Goal: Information Seeking & Learning: Learn about a topic

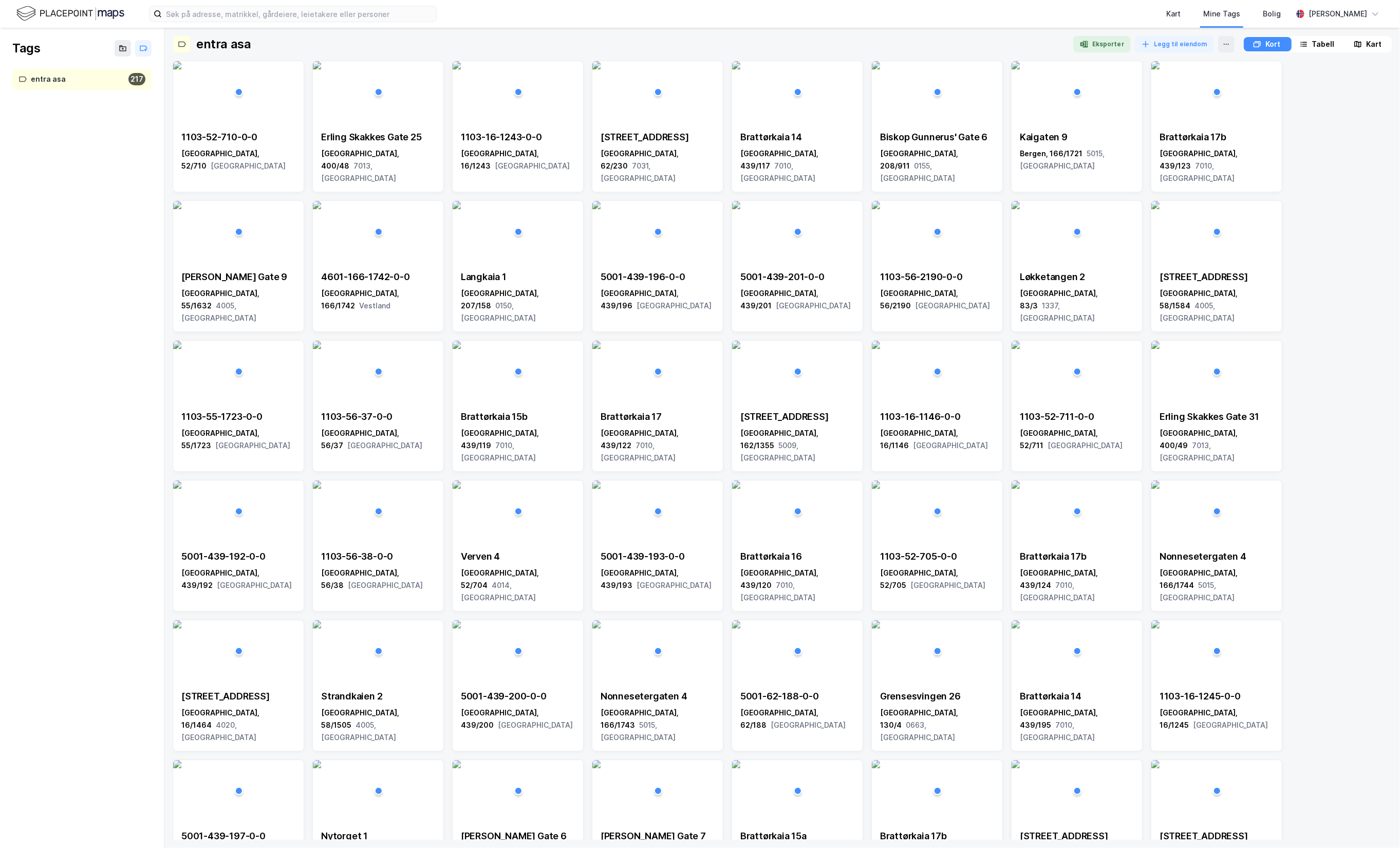
click at [70, 2] on div "Kart Mine Tags Bolig [PERSON_NAME]" at bounding box center [700, 14] width 1400 height 28
click at [64, 10] on img at bounding box center [70, 14] width 108 height 18
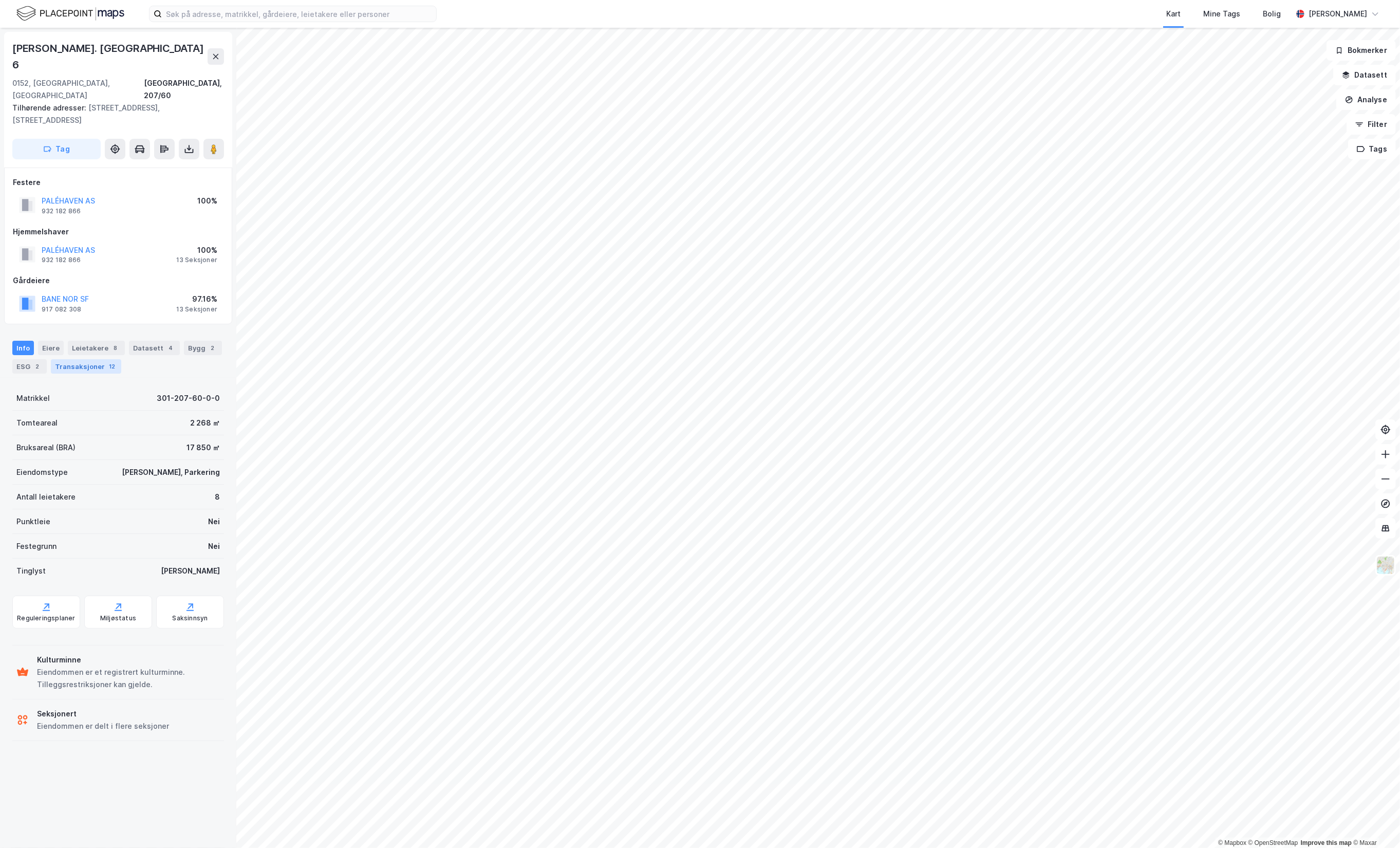
click at [79, 359] on div "Transaksjoner 12" at bounding box center [86, 366] width 71 height 14
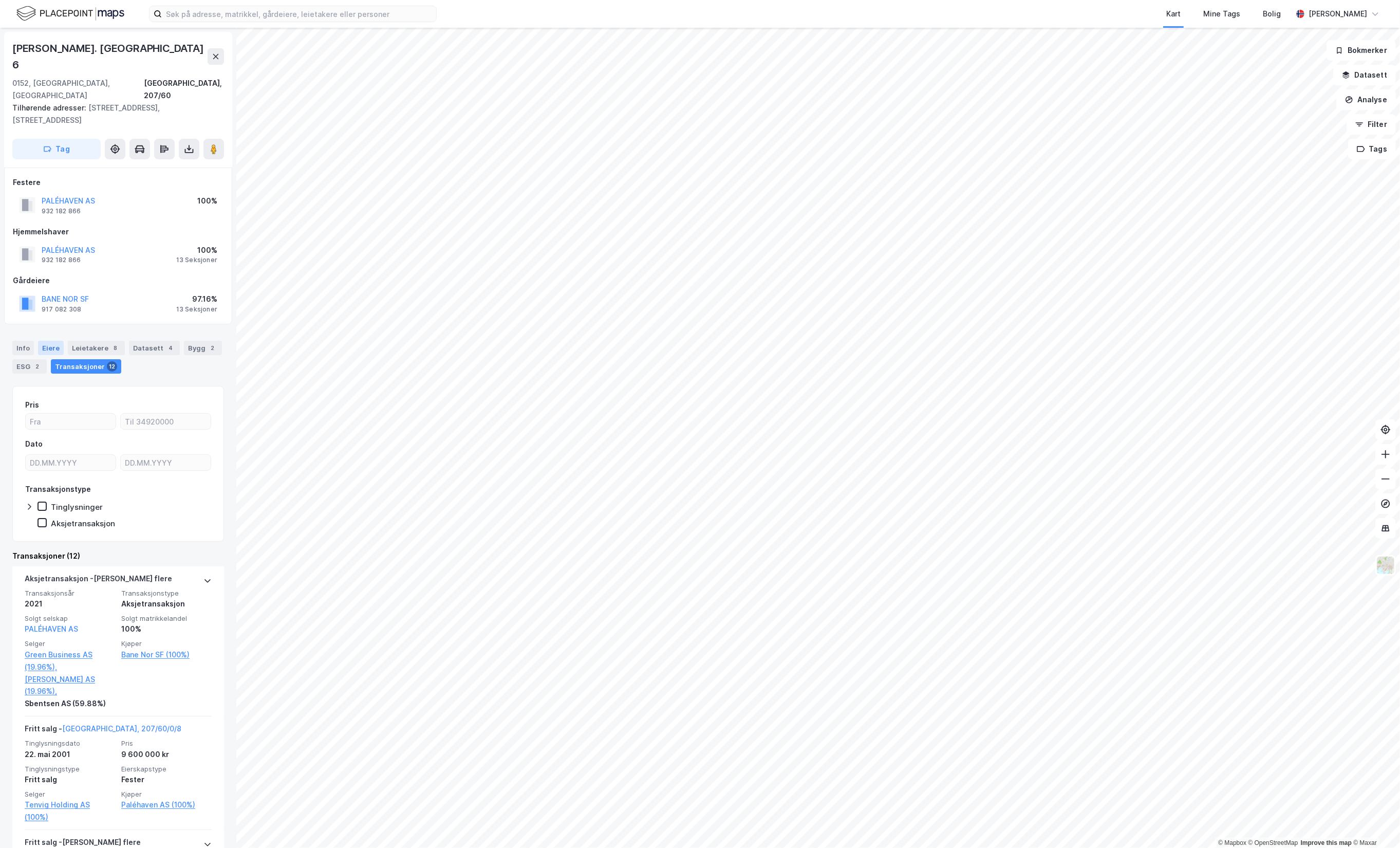
click at [47, 341] on div "Eiere" at bounding box center [51, 348] width 25 height 14
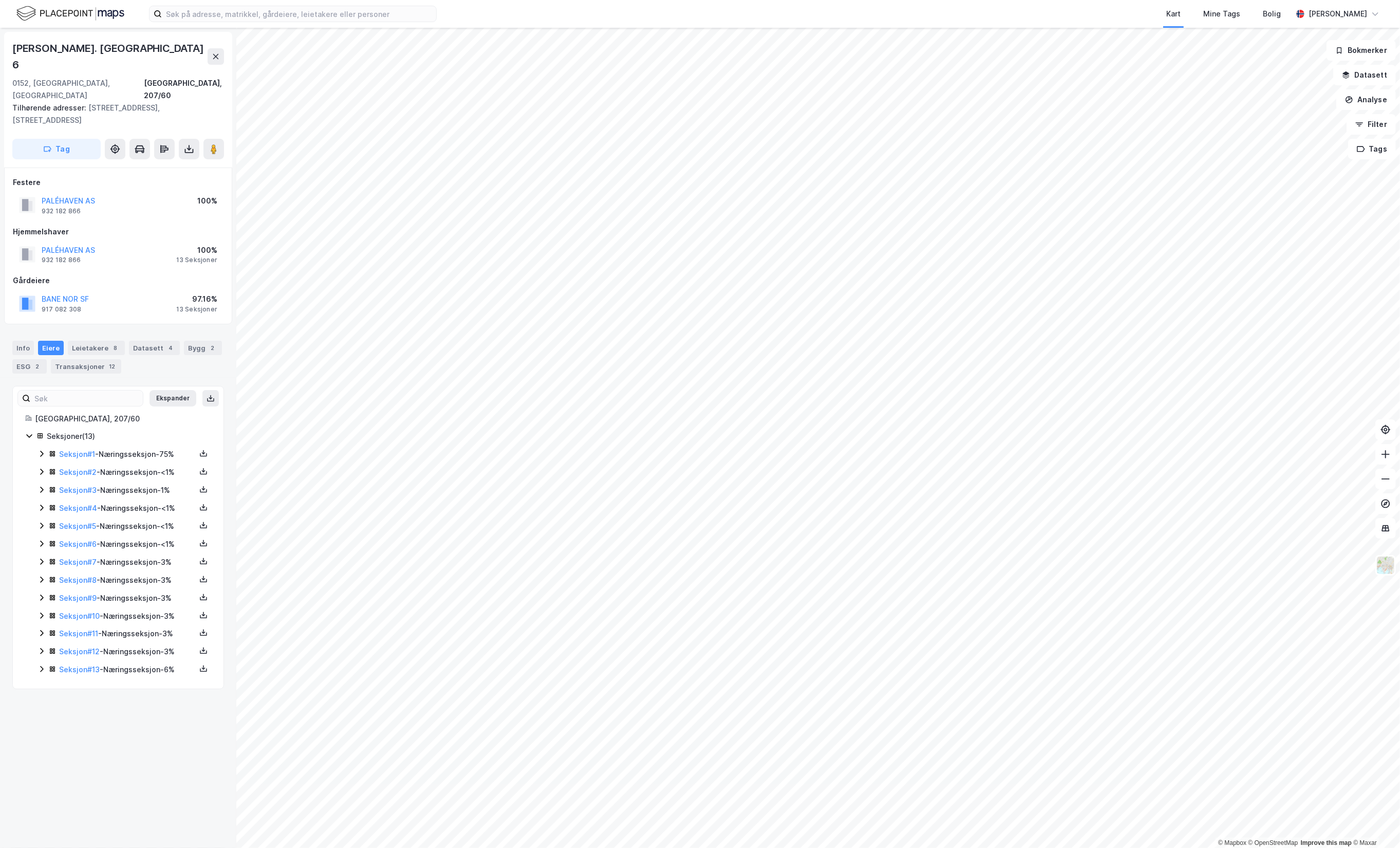
click at [47, 341] on div "Eiere" at bounding box center [51, 348] width 25 height 14
click at [79, 341] on div "Leietakere 8" at bounding box center [96, 348] width 57 height 14
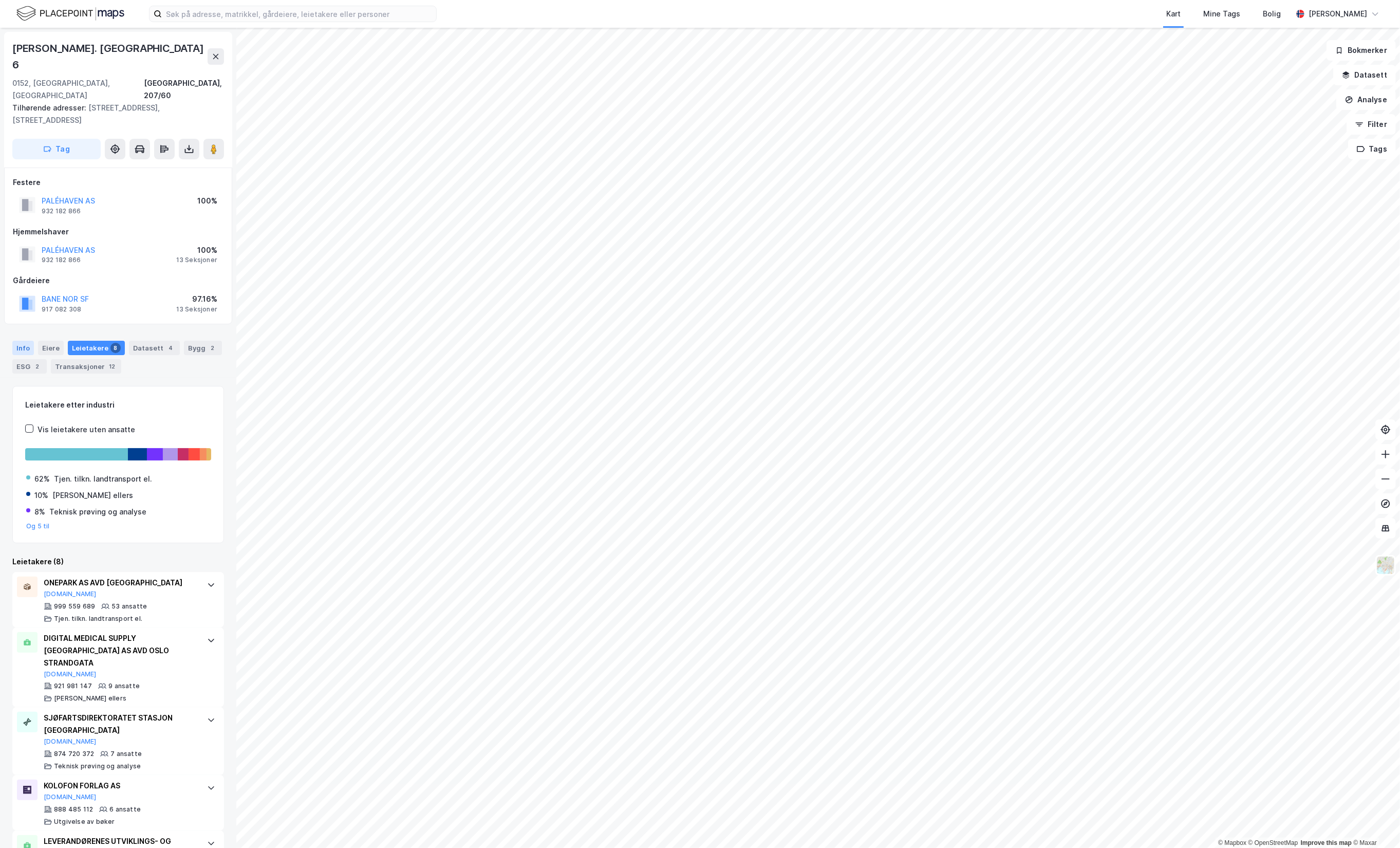
click at [22, 341] on div "Info" at bounding box center [24, 348] width 22 height 14
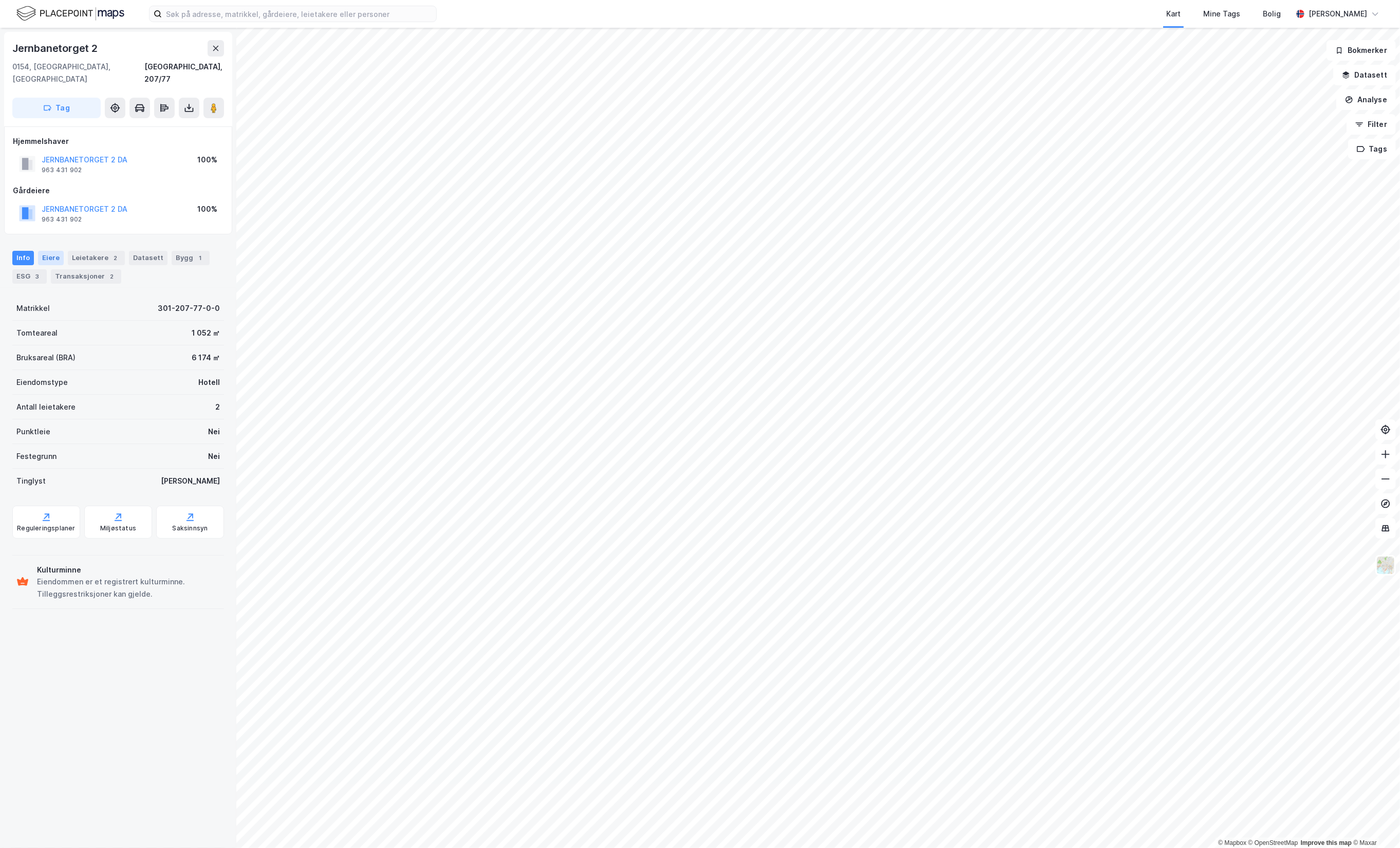
click at [55, 251] on div "Eiere" at bounding box center [51, 258] width 25 height 14
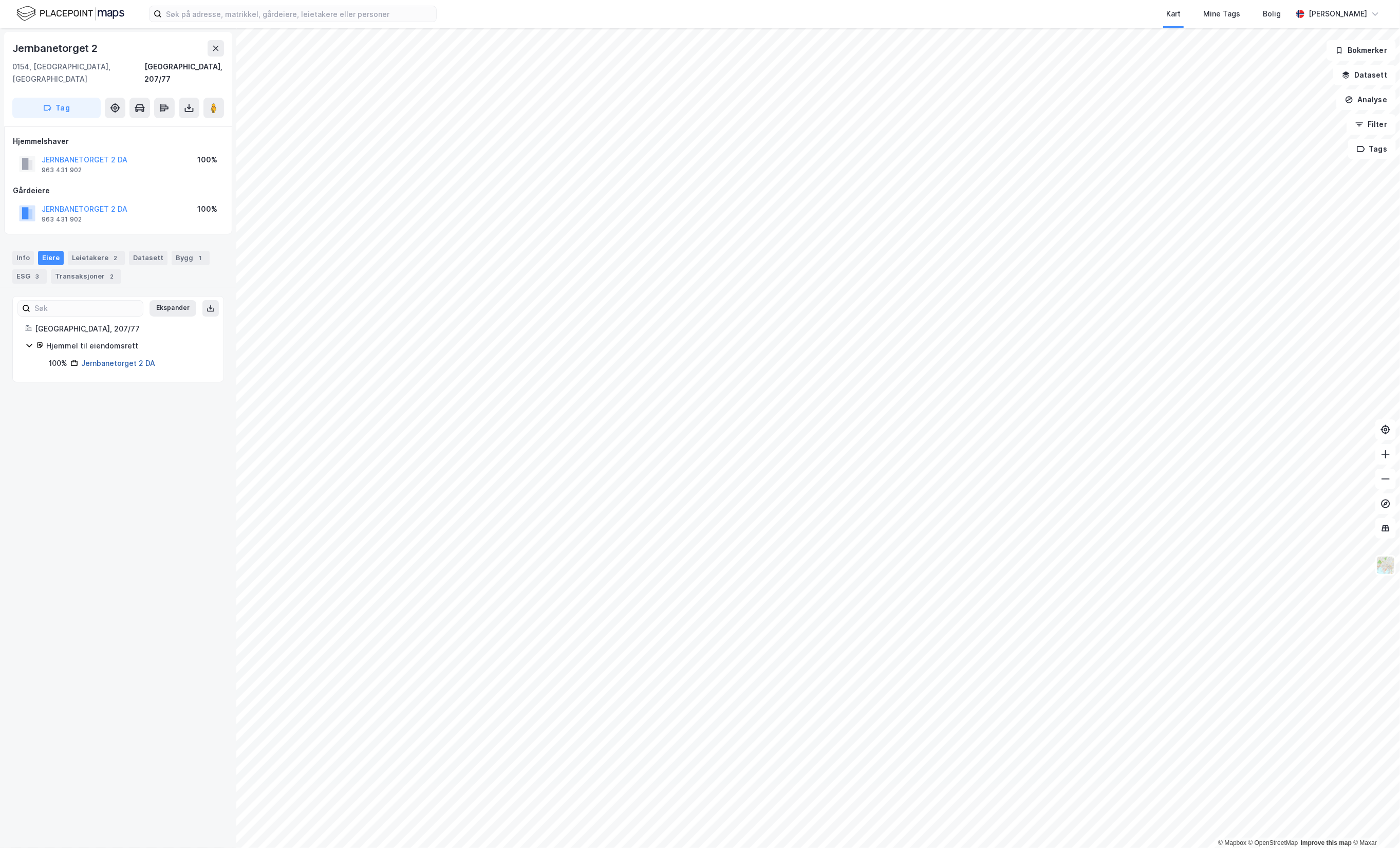
click at [142, 359] on link "Jernbanetorget 2 DA" at bounding box center [119, 363] width 74 height 9
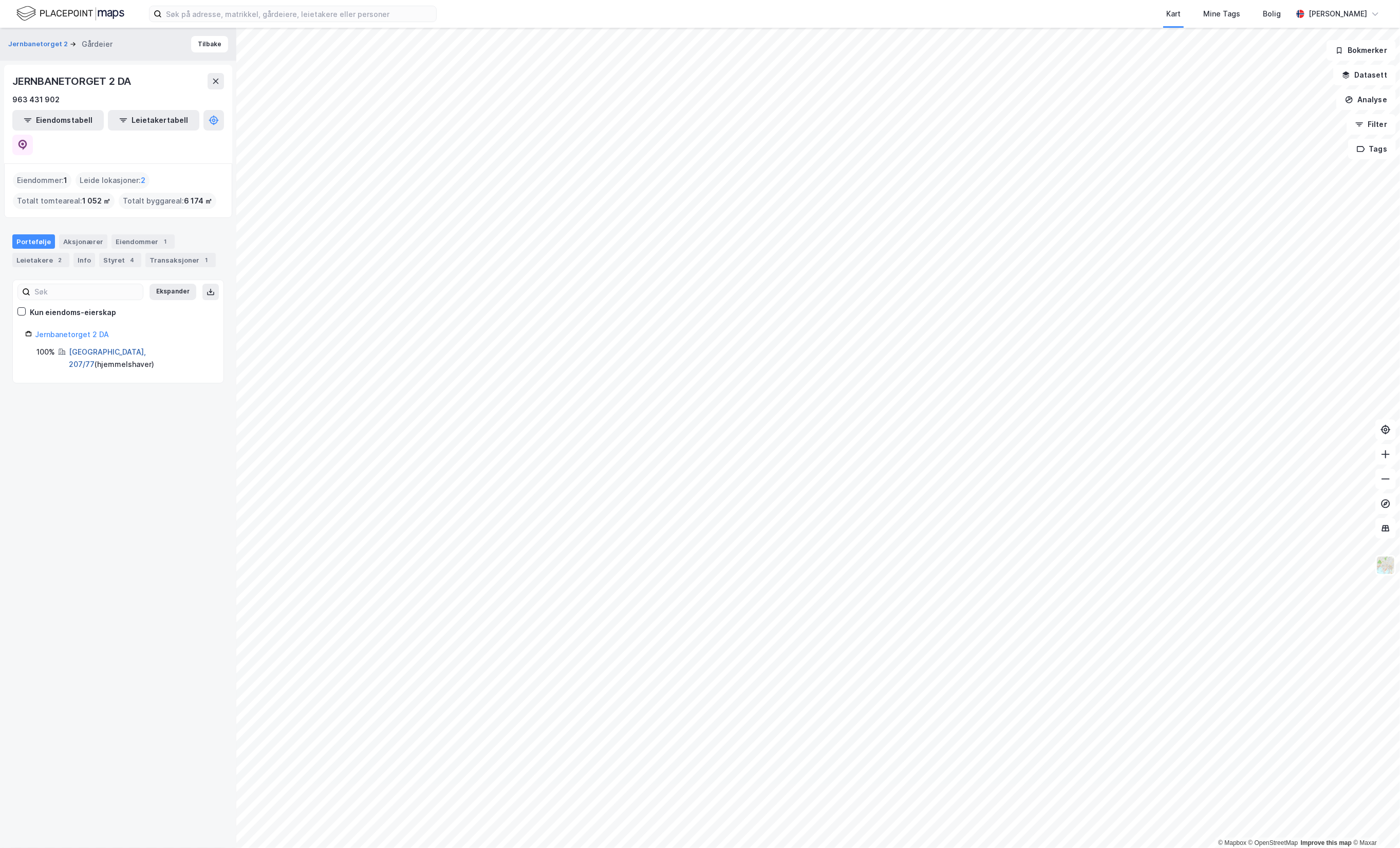
click at [98, 347] on link "[GEOGRAPHIC_DATA], 207/77" at bounding box center [107, 357] width 77 height 21
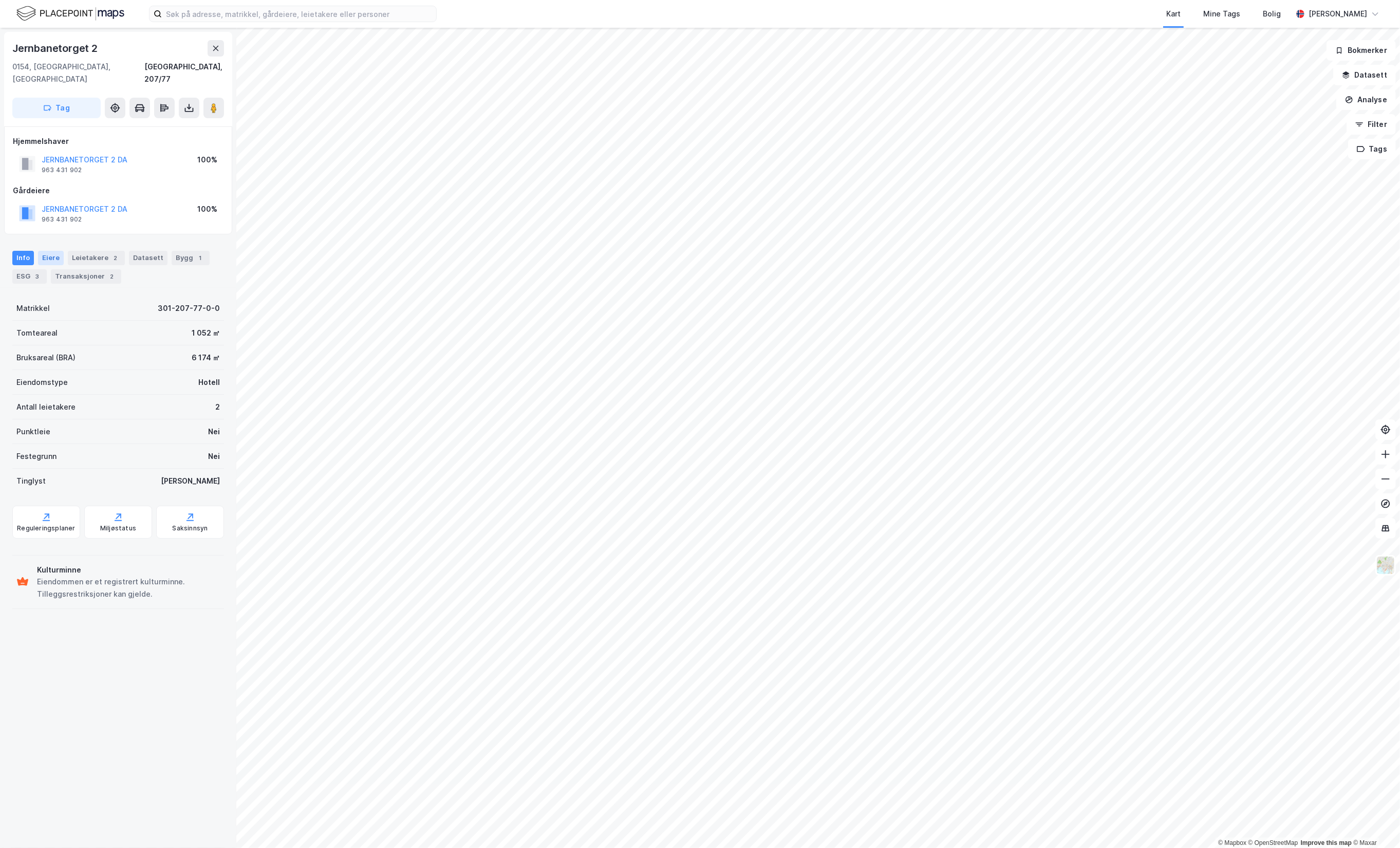
click at [46, 251] on div "Eiere" at bounding box center [51, 258] width 25 height 14
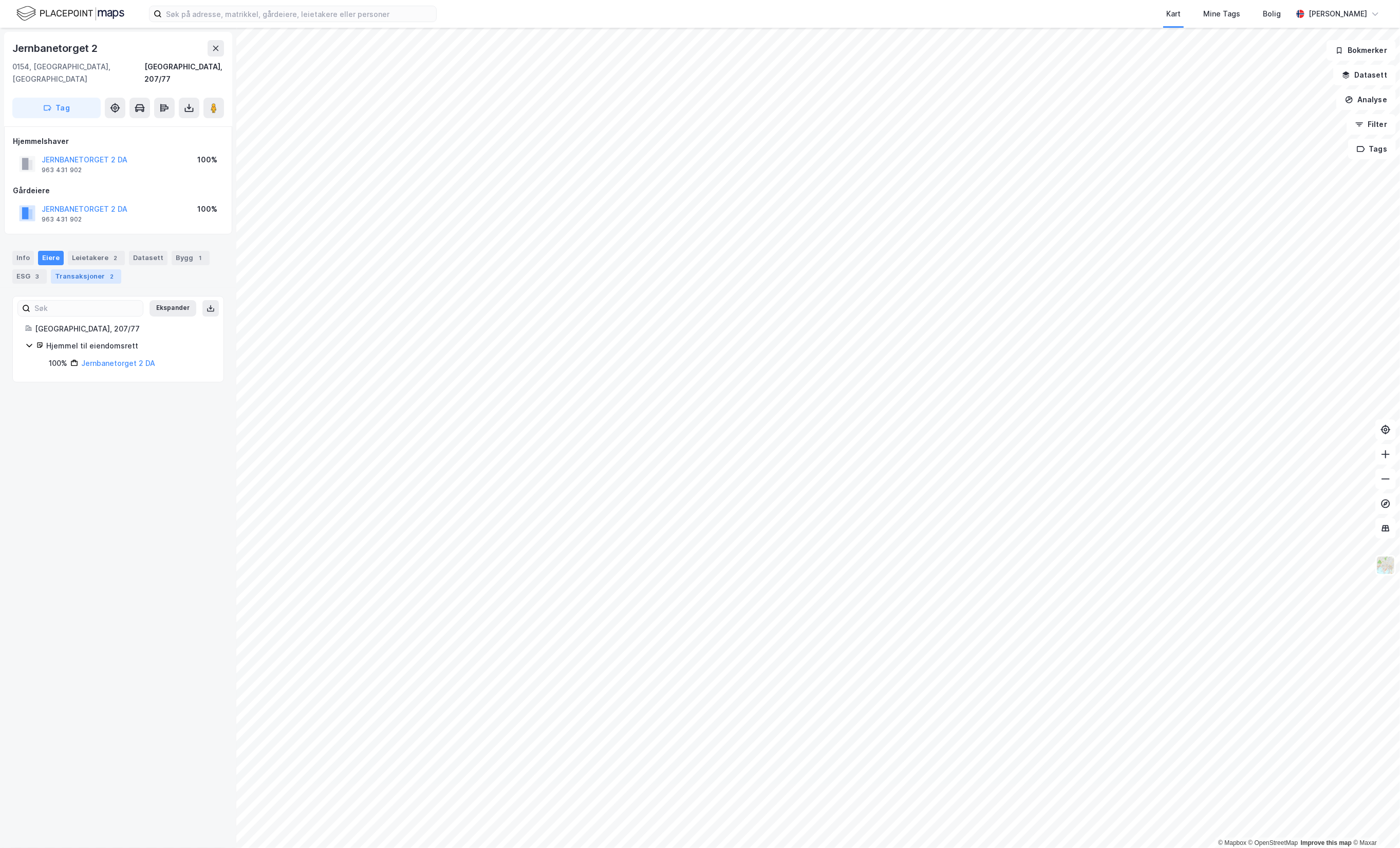
click at [87, 269] on div "Transaksjoner 2" at bounding box center [86, 276] width 71 height 14
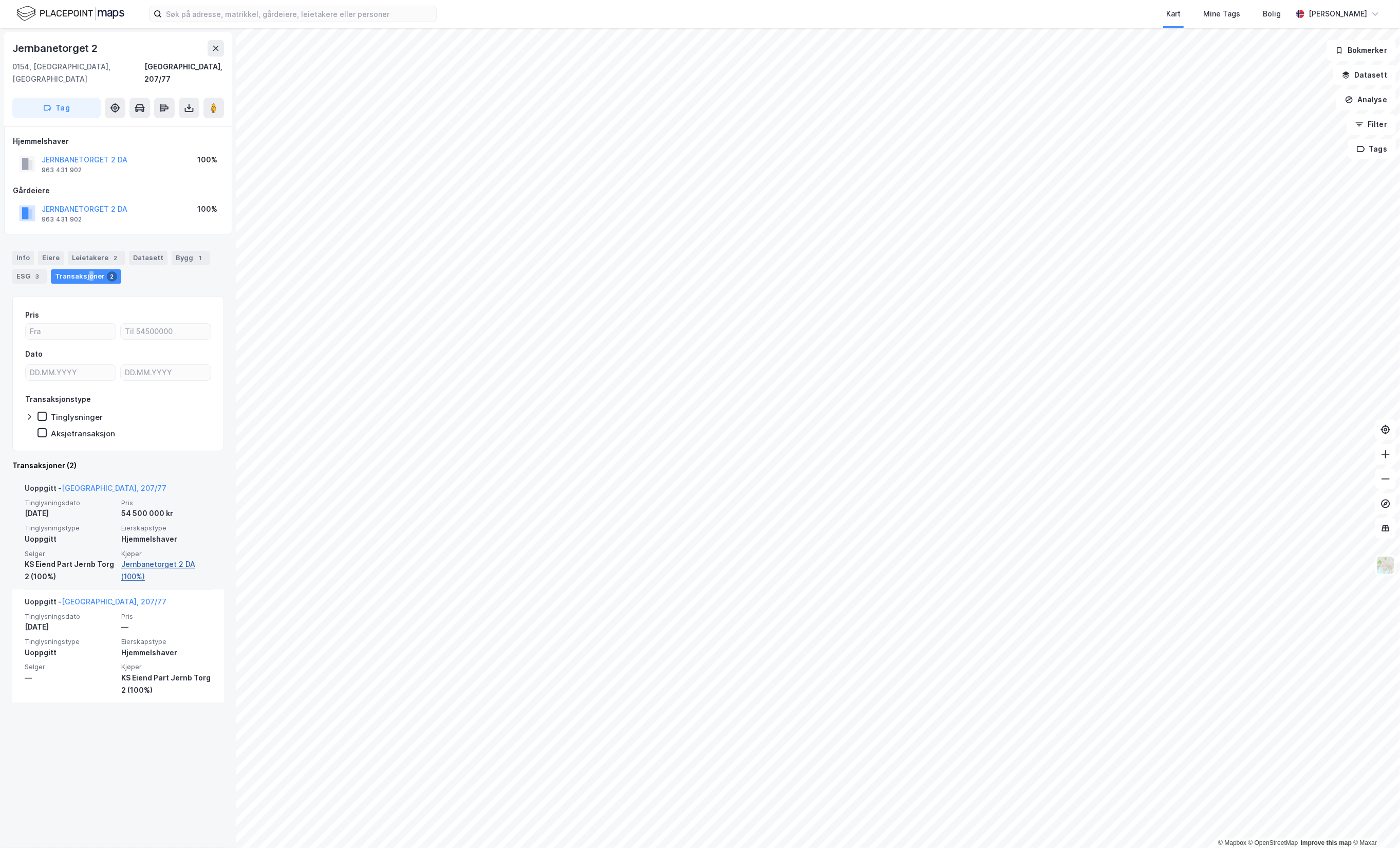
click at [135, 558] on link "Jernbanetorget 2 DA (100%)" at bounding box center [167, 570] width 91 height 24
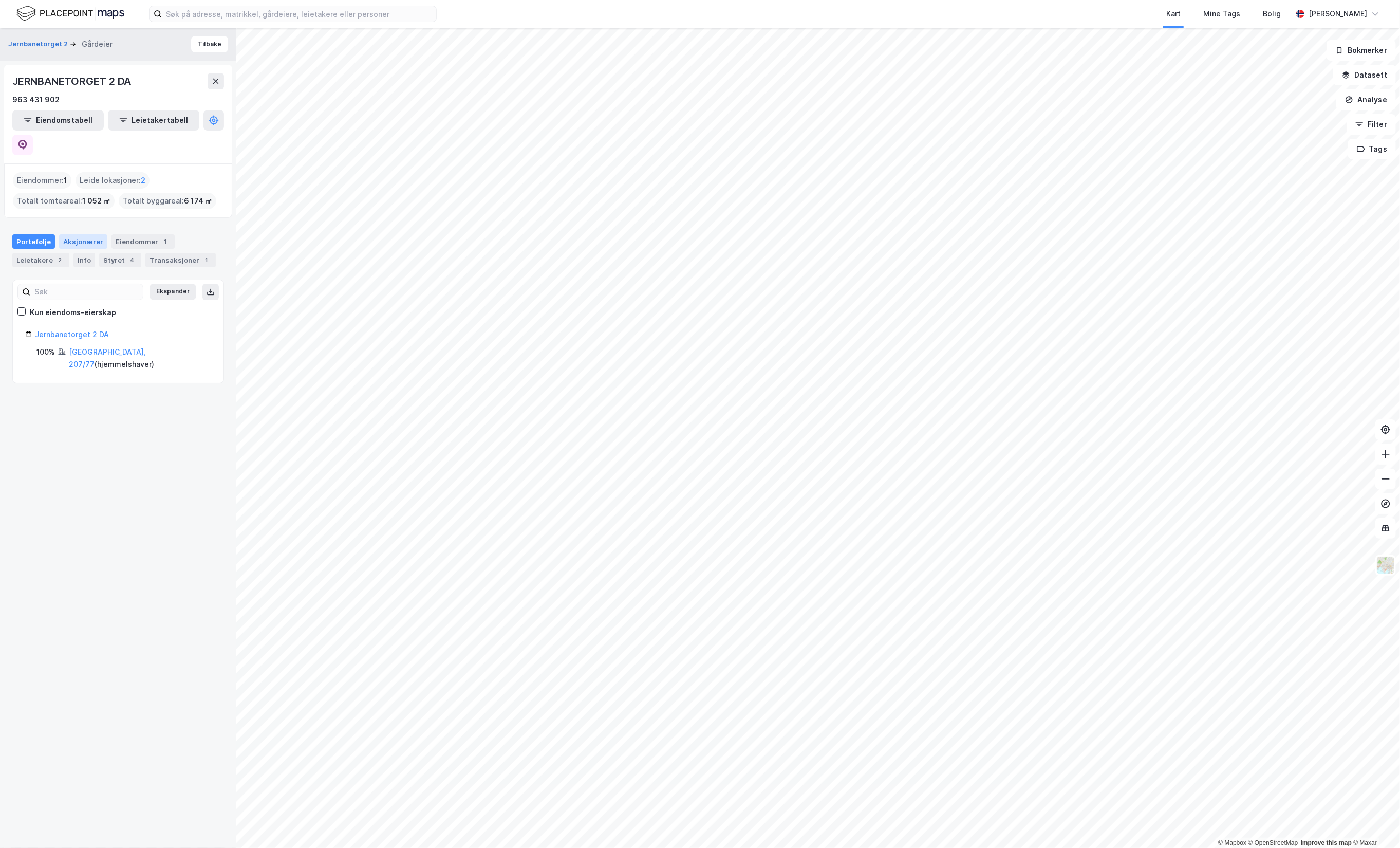
click at [80, 235] on div "Aksjonærer" at bounding box center [82, 242] width 48 height 14
click at [82, 253] on div "Info" at bounding box center [84, 260] width 22 height 14
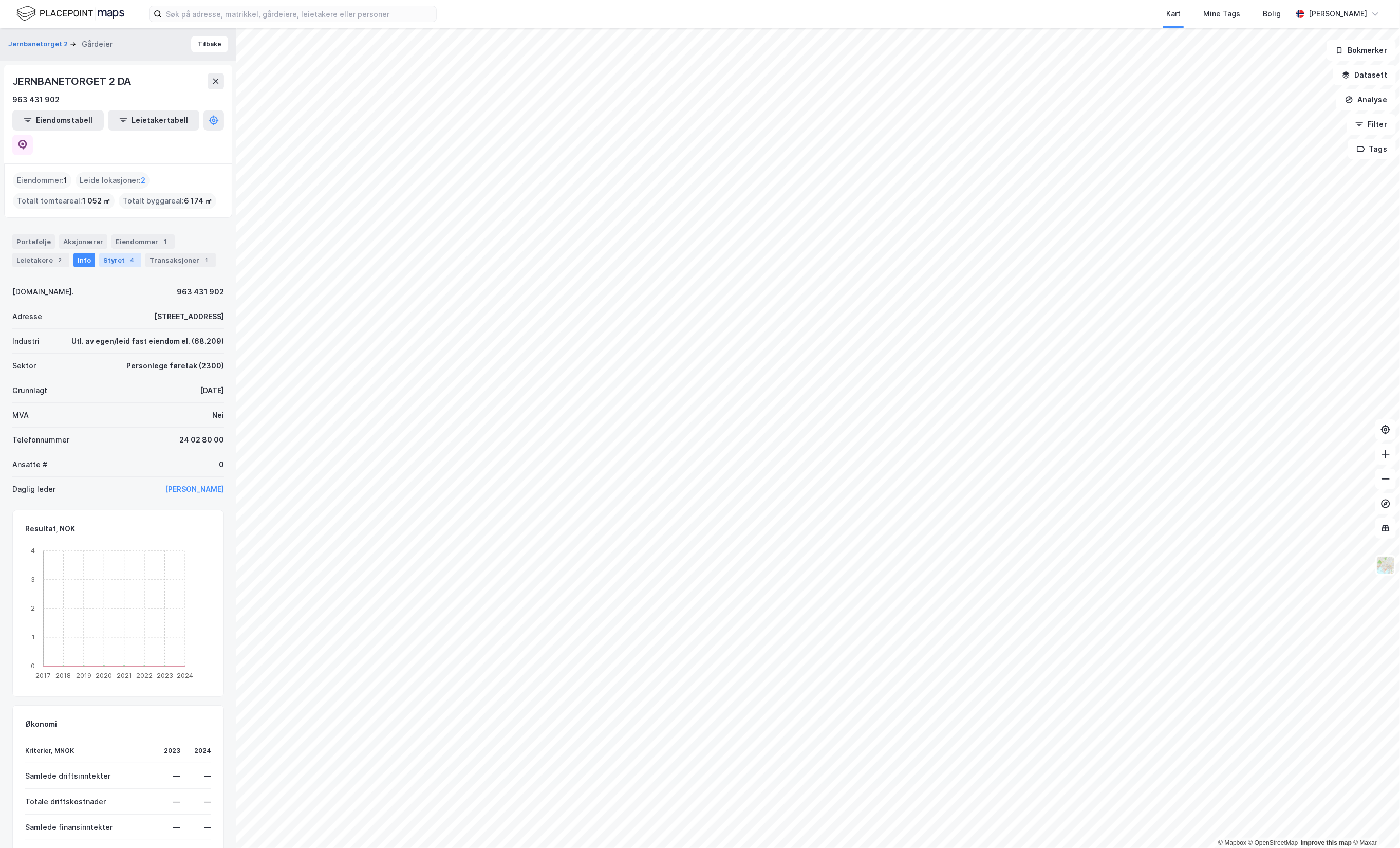
click at [111, 253] on div "Styret 4" at bounding box center [120, 260] width 43 height 14
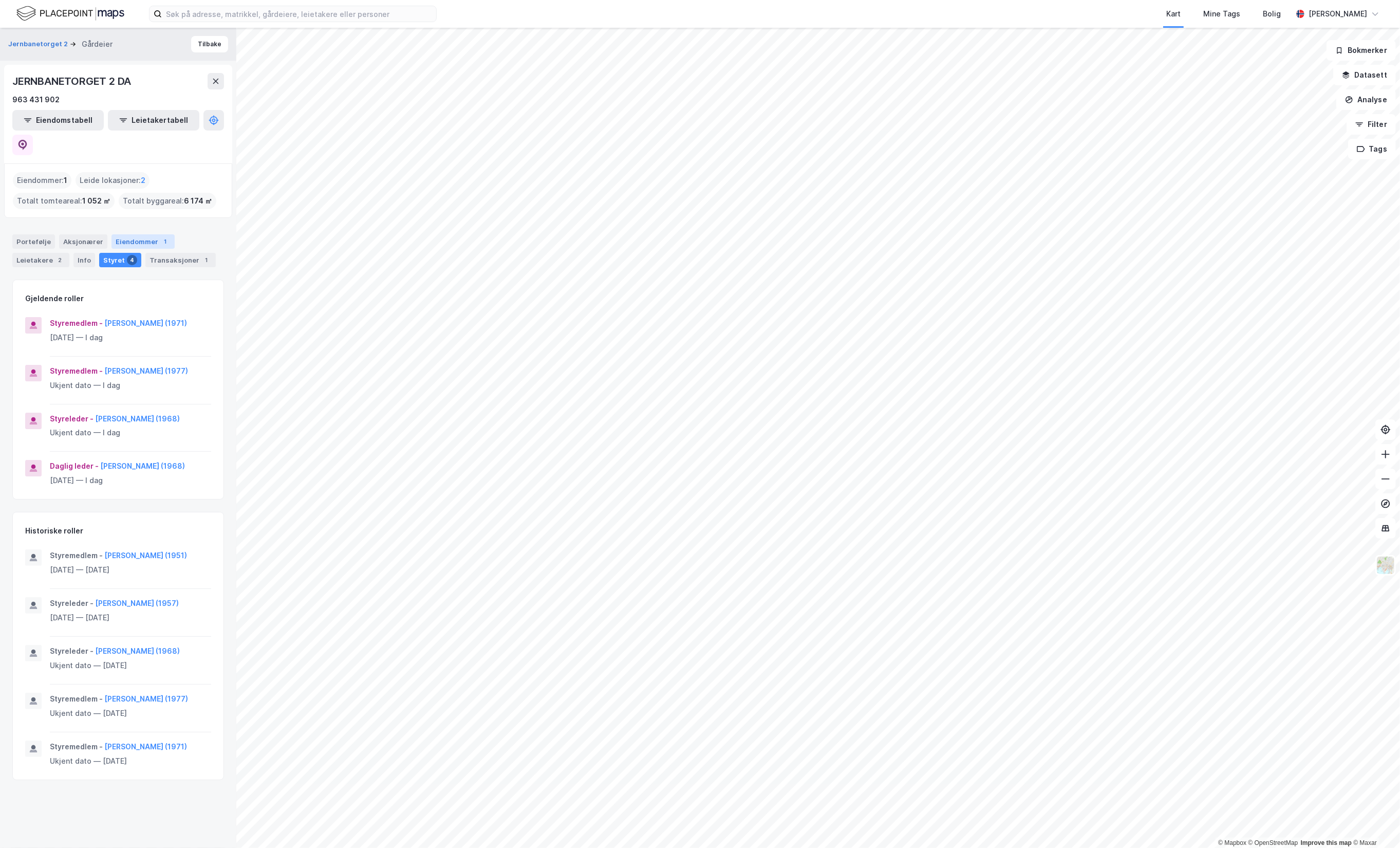
click at [139, 235] on div "Eiendommer 1" at bounding box center [143, 242] width 63 height 14
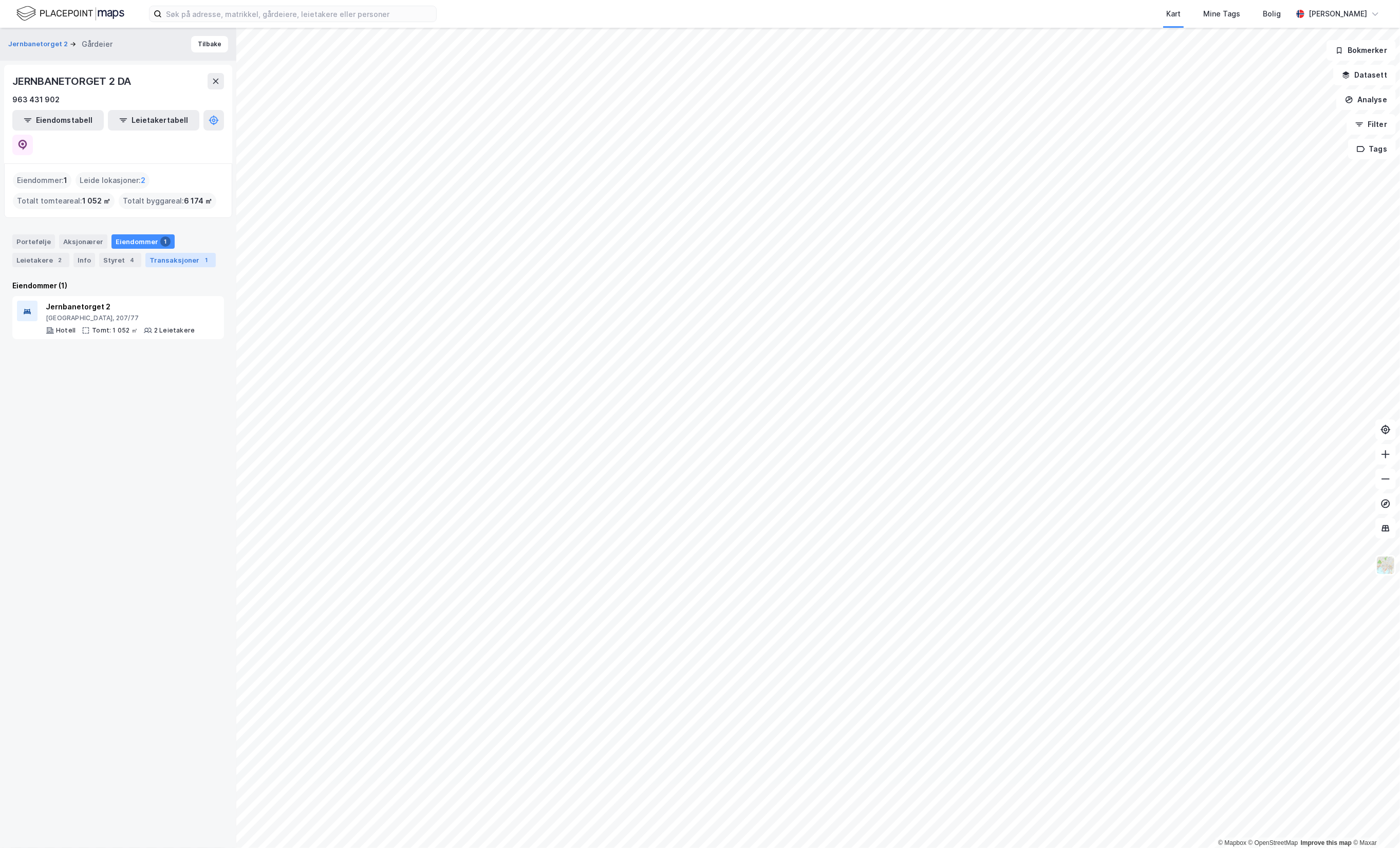
click at [184, 253] on div "Transaksjoner 1" at bounding box center [180, 260] width 71 height 14
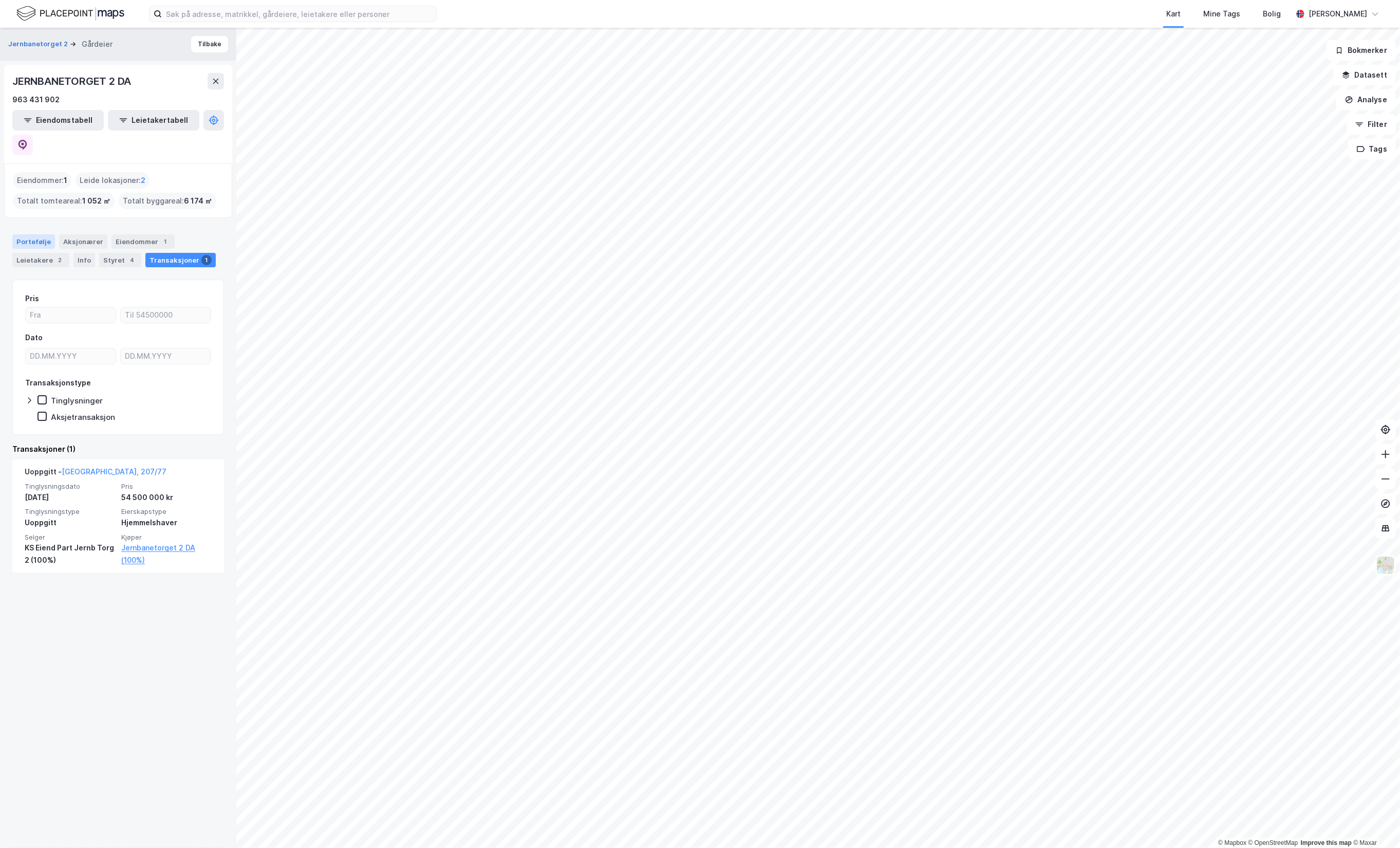
click at [31, 235] on div "Portefølje" at bounding box center [34, 242] width 43 height 14
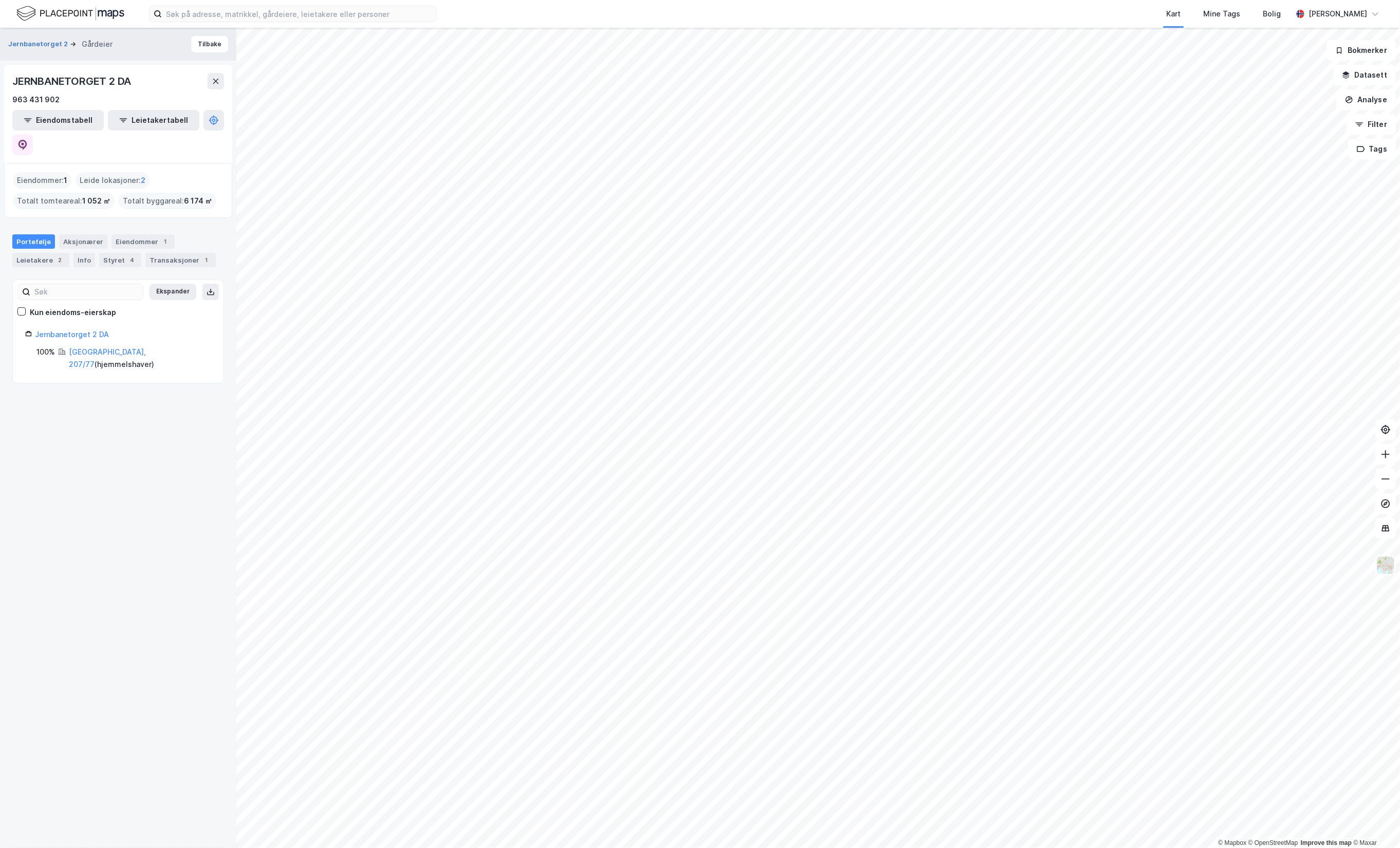
click at [168, 607] on div "Jernbanetorget 2 Gårdeier Tilbake JERNBANETORGET 2 DA 963 431 902 Eiendomstabel…" at bounding box center [118, 438] width 237 height 820
click at [199, 37] on button "Tilbake" at bounding box center [209, 44] width 37 height 16
